Goal: Task Accomplishment & Management: Use online tool/utility

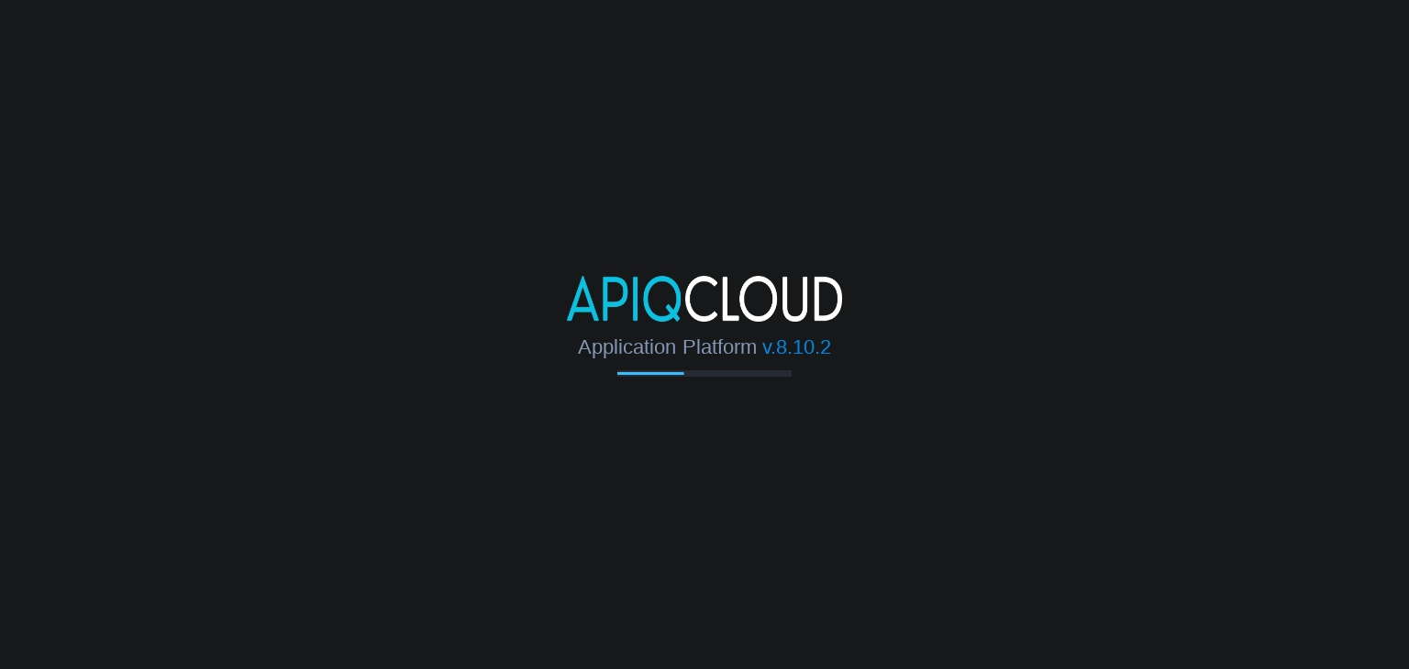
click at [990, 36] on body "Application Platform v.8.10.2" at bounding box center [704, 334] width 1409 height 669
click at [909, 159] on body "Application Platform v.8.10.2 Connecting to the cloud..." at bounding box center [704, 334] width 1409 height 669
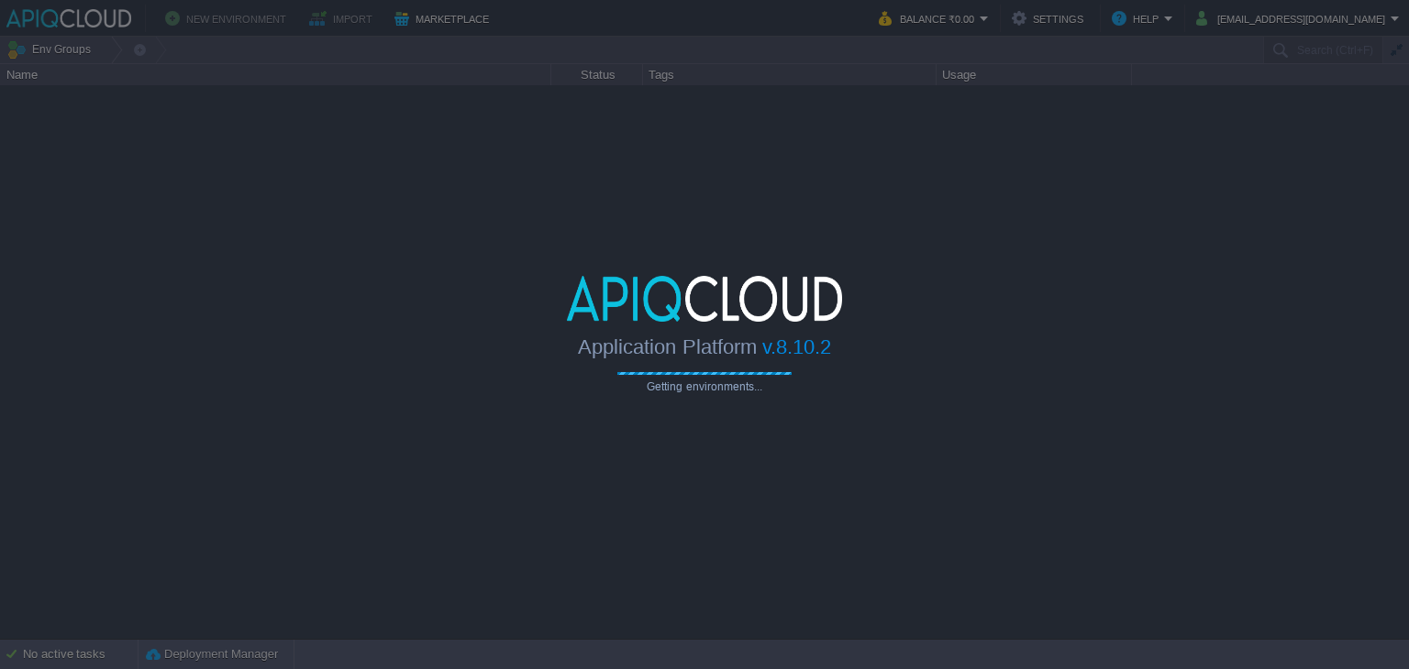
type input "Search (Ctrl+F)"
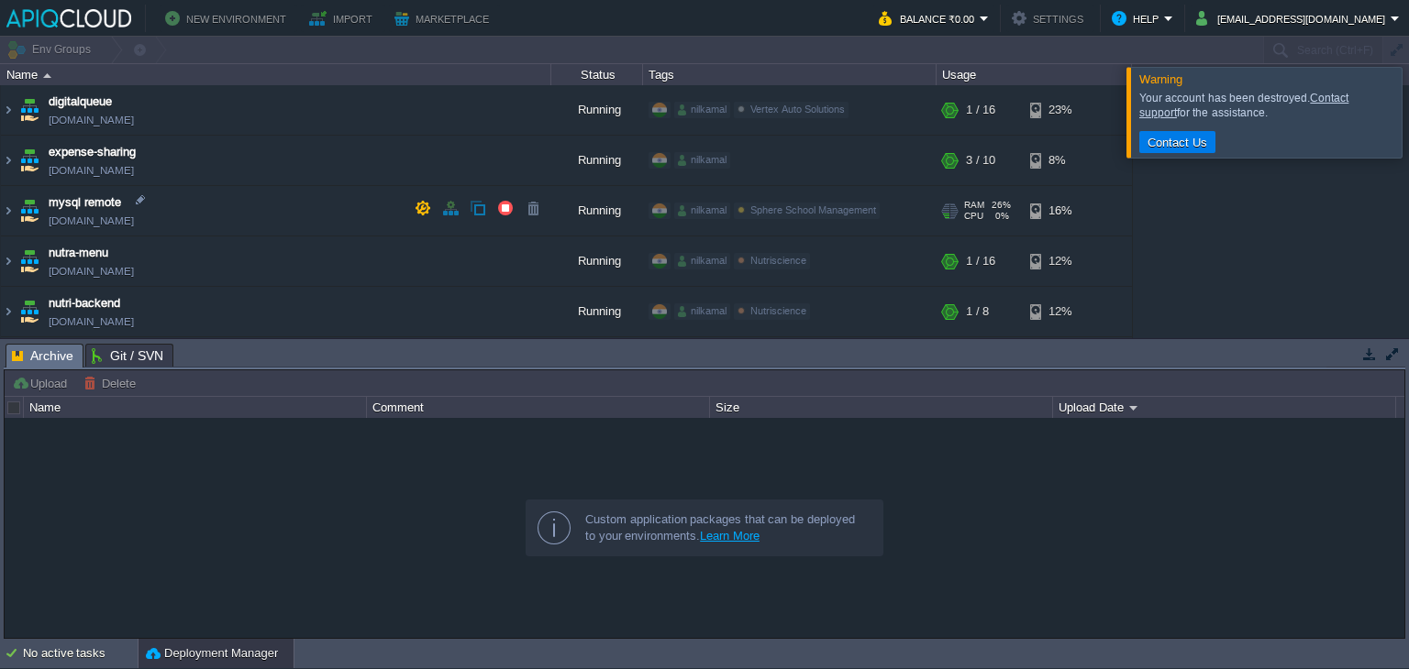
click at [889, 203] on div "Edit" at bounding box center [901, 211] width 36 height 17
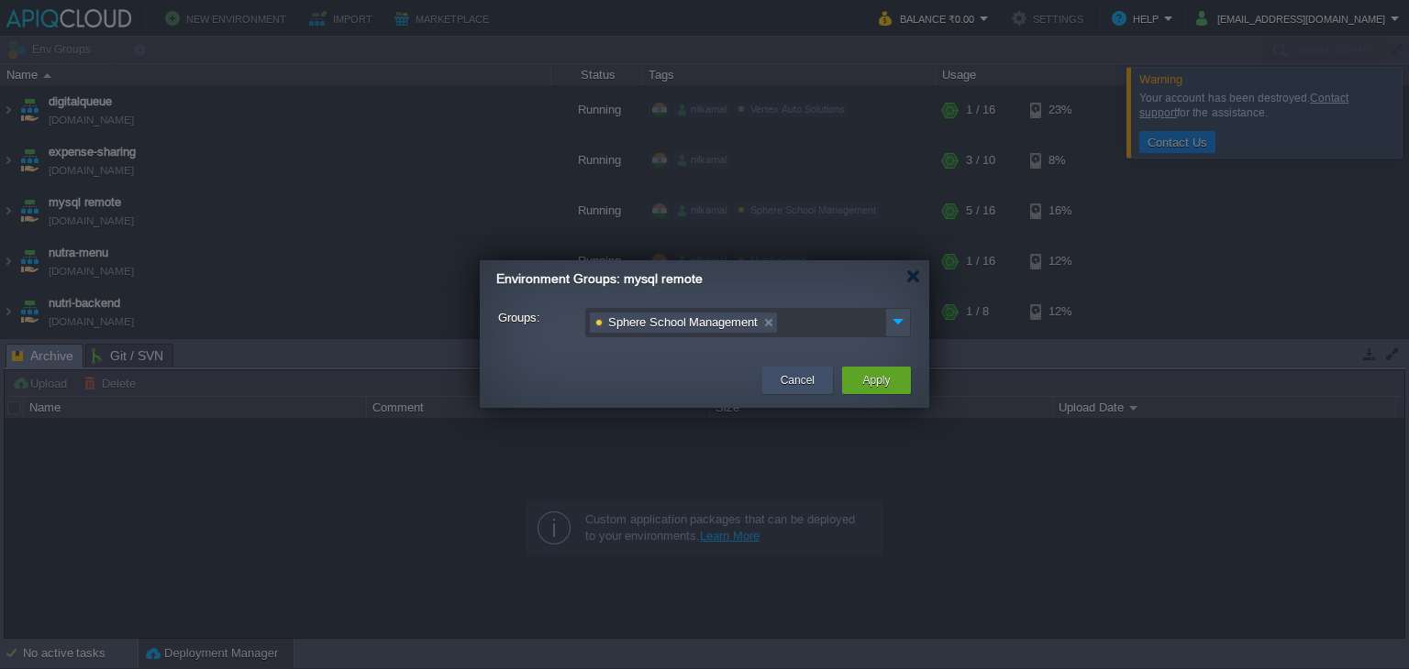
click at [774, 380] on div "Cancel" at bounding box center [797, 381] width 71 height 28
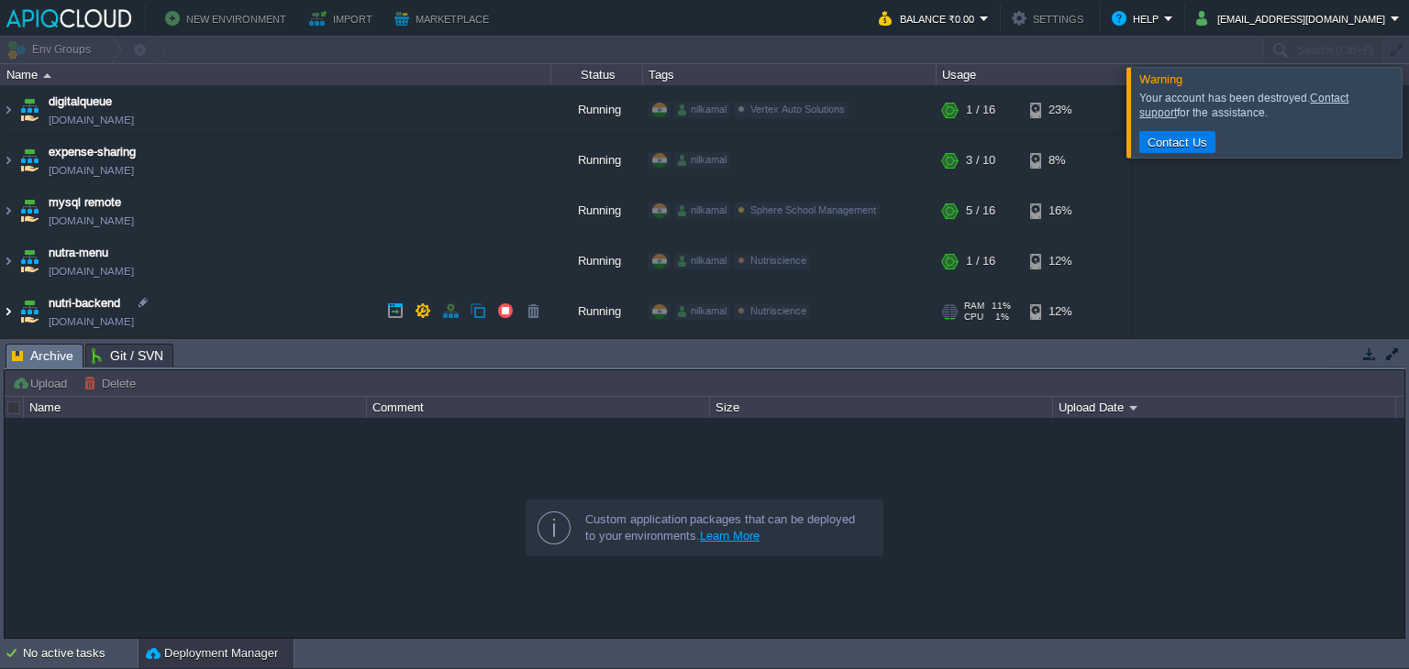
click at [11, 304] on img at bounding box center [8, 312] width 15 height 50
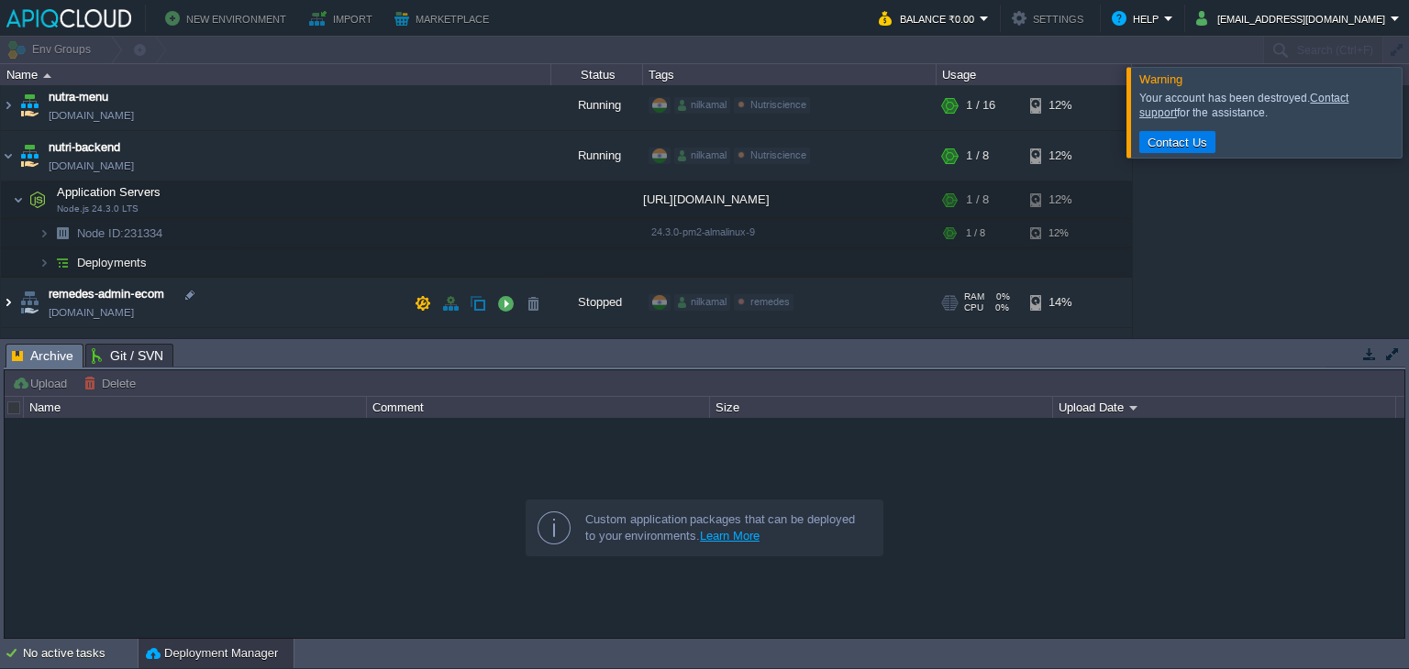
scroll to position [158, 0]
click at [154, 255] on td "Deployments" at bounding box center [276, 261] width 550 height 29
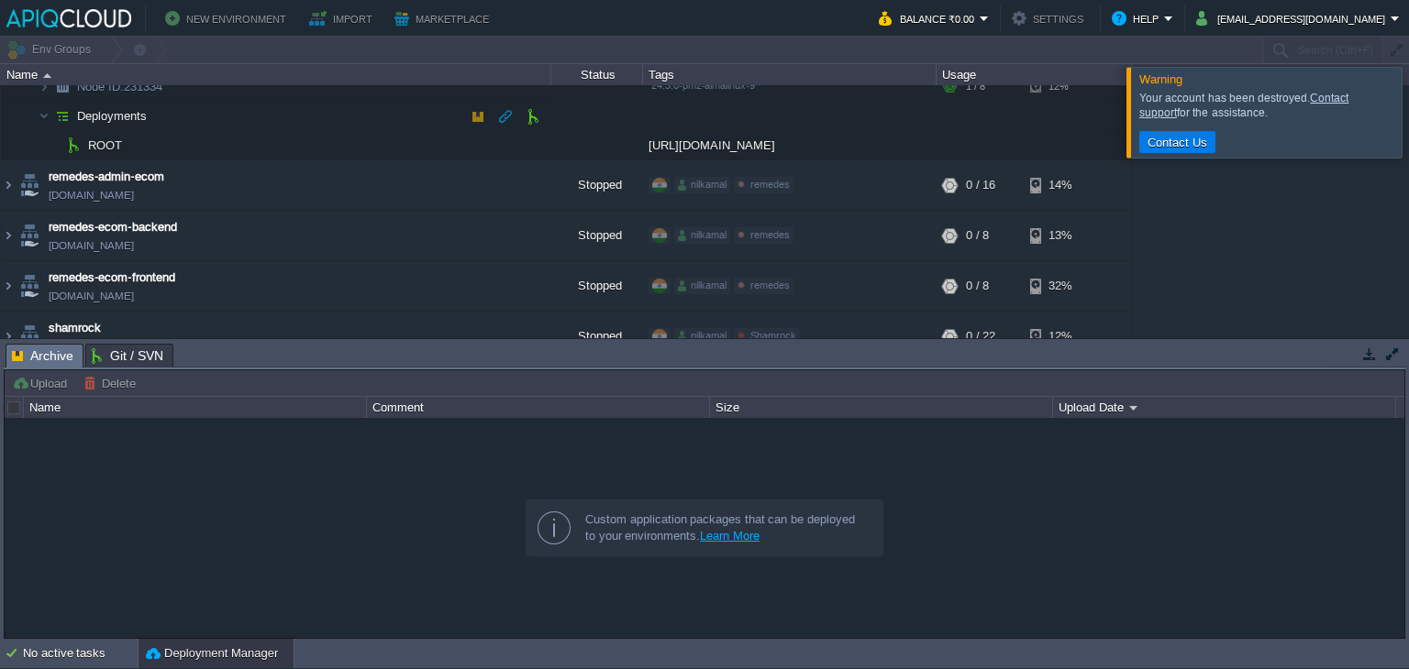
scroll to position [301, 0]
click at [474, 153] on td at bounding box center [478, 145] width 28 height 28
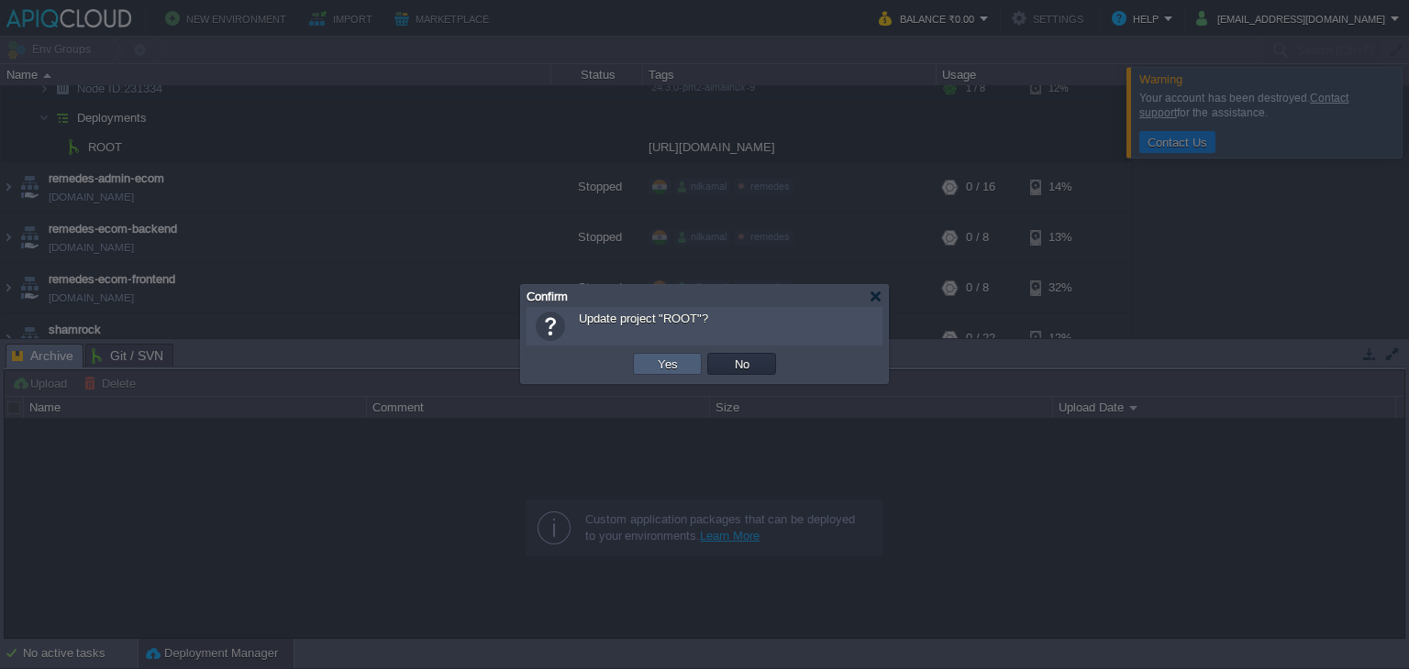
click at [649, 371] on td "Yes" at bounding box center [667, 364] width 69 height 22
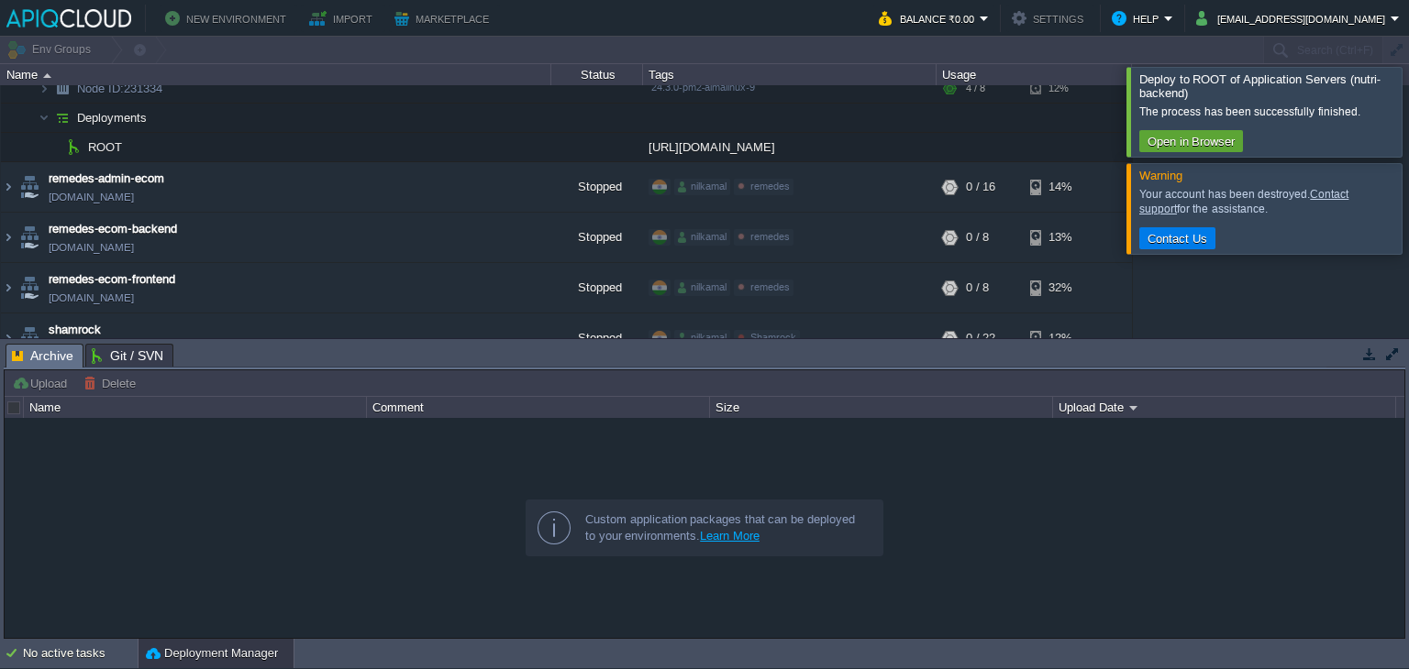
click at [1408, 109] on div at bounding box center [1431, 111] width 0 height 89
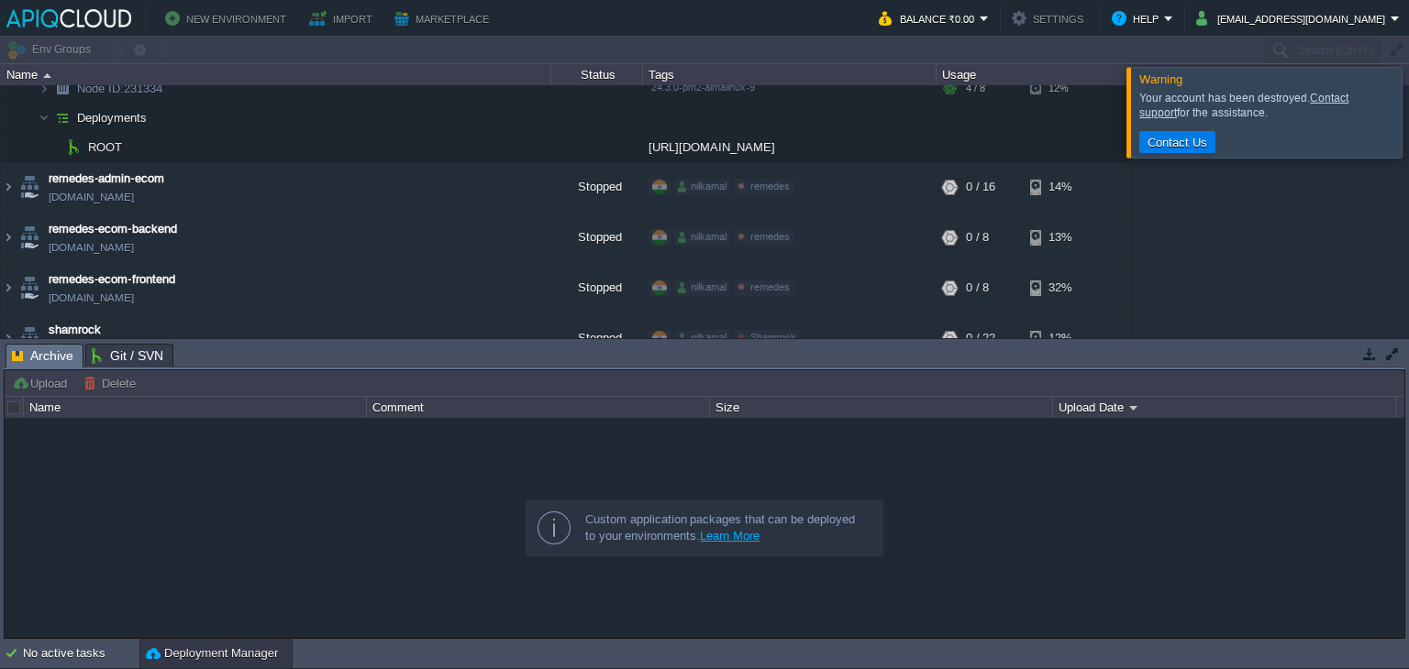
click at [1408, 115] on div at bounding box center [1431, 112] width 0 height 90
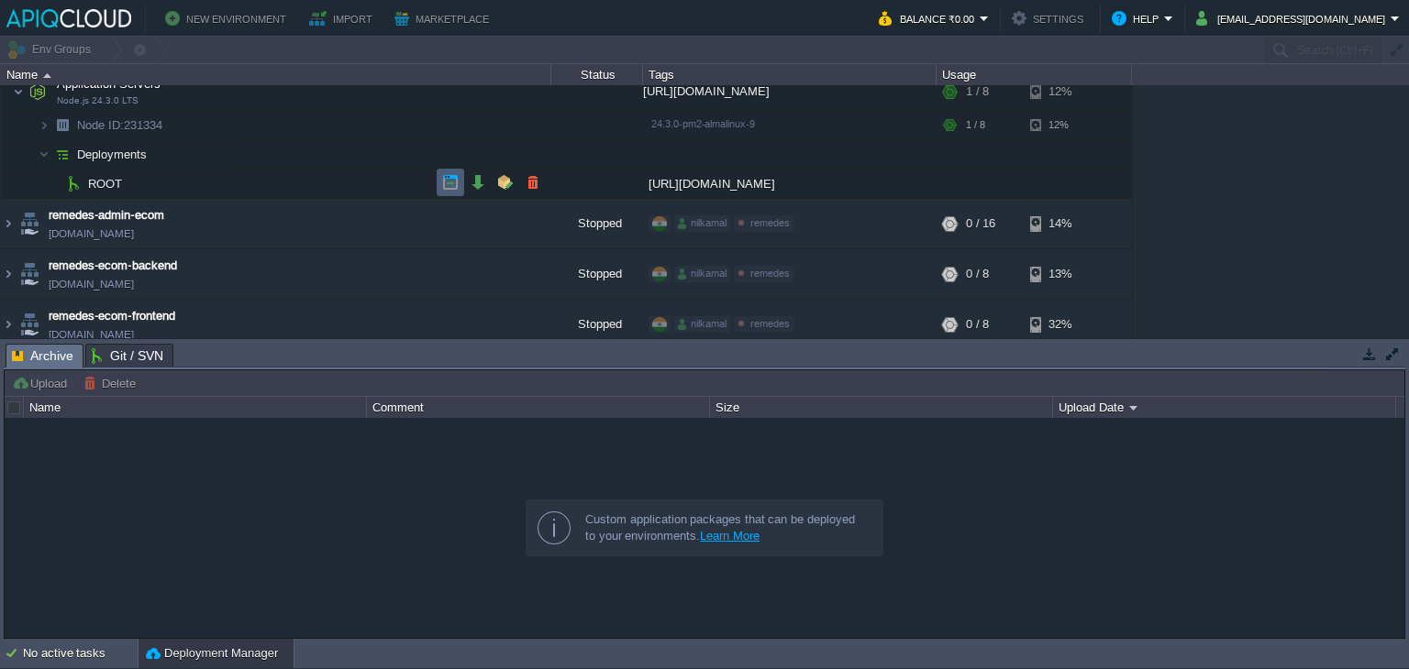
scroll to position [275, 0]
